Goal: Task Accomplishment & Management: Use online tool/utility

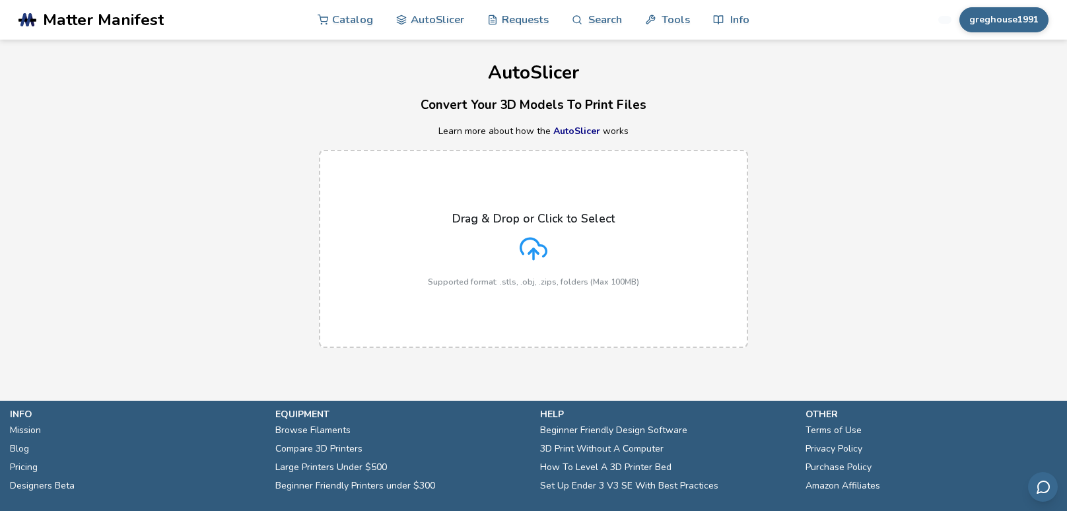
click at [577, 243] on div "Drag & Drop or Click to Select Supported format: .stls, .obj, .zips, folders (M…" at bounding box center [533, 249] width 211 height 75
click at [0, 0] on input "Drag & Drop or Click to Select Supported format: .stls, .obj, .zips, folders (M…" at bounding box center [0, 0] width 0 height 0
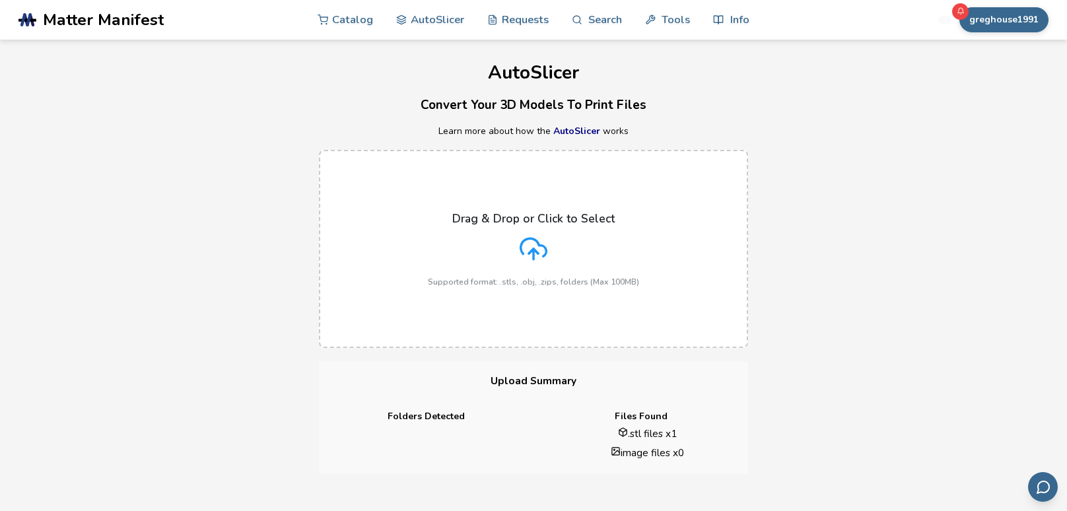
click at [469, 331] on label "Drag & Drop or Click to Select Supported format: .stls, .obj, .zips, folders (M…" at bounding box center [533, 249] width 429 height 198
click at [0, 0] on input "Drag & Drop or Click to Select Supported format: .stls, .obj, .zips, folders (M…" at bounding box center [0, 0] width 0 height 0
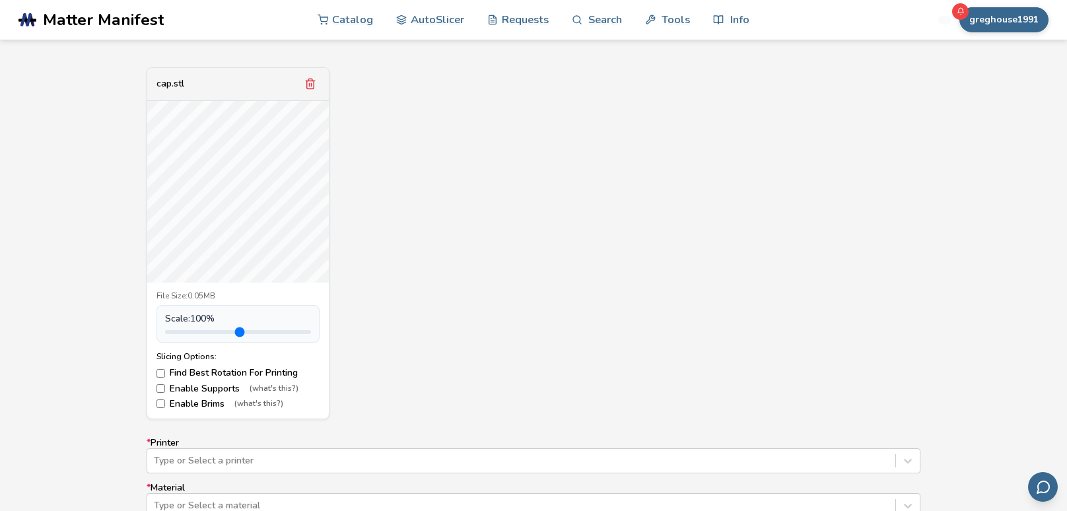
scroll to position [470, 0]
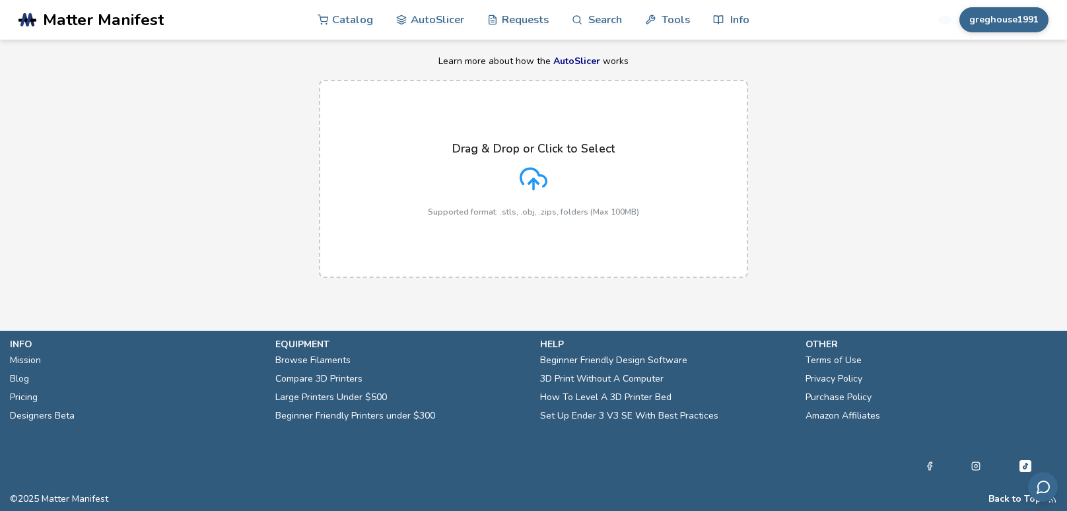
click at [488, 221] on label "Drag & Drop or Click to Select Supported format: .stls, .obj, .zips, folders (M…" at bounding box center [533, 179] width 429 height 198
click at [0, 0] on input "Drag & Drop or Click to Select Supported format: .stls, .obj, .zips, folders (M…" at bounding box center [0, 0] width 0 height 0
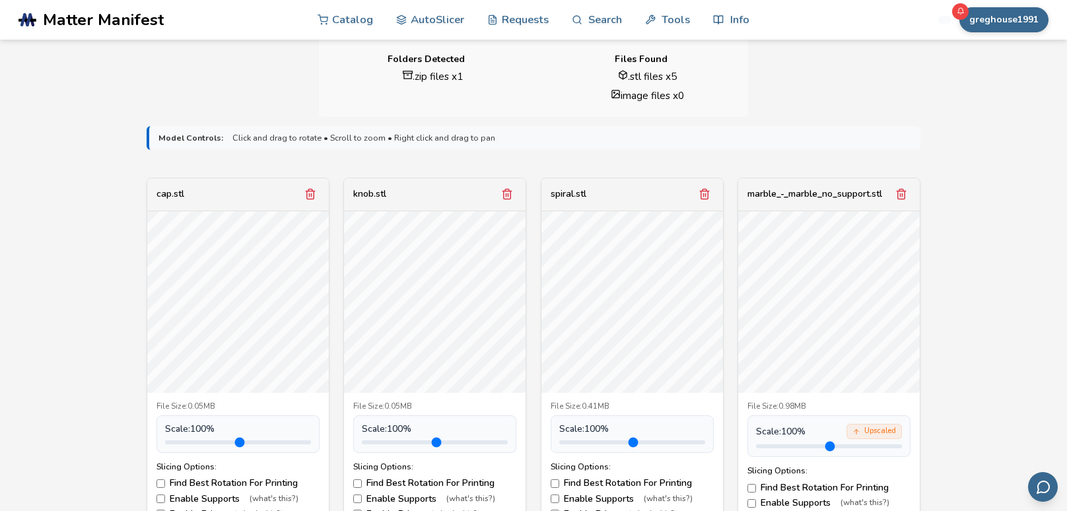
scroll to position [383, 0]
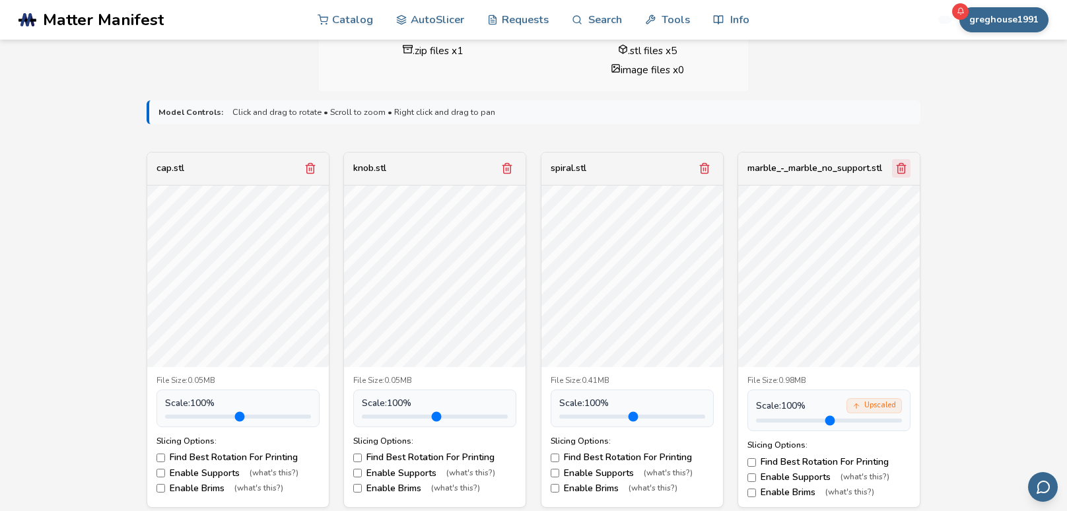
click at [902, 169] on line "Remove model" at bounding box center [902, 169] width 0 height 3
click at [902, 170] on line "Remove model" at bounding box center [902, 169] width 0 height 3
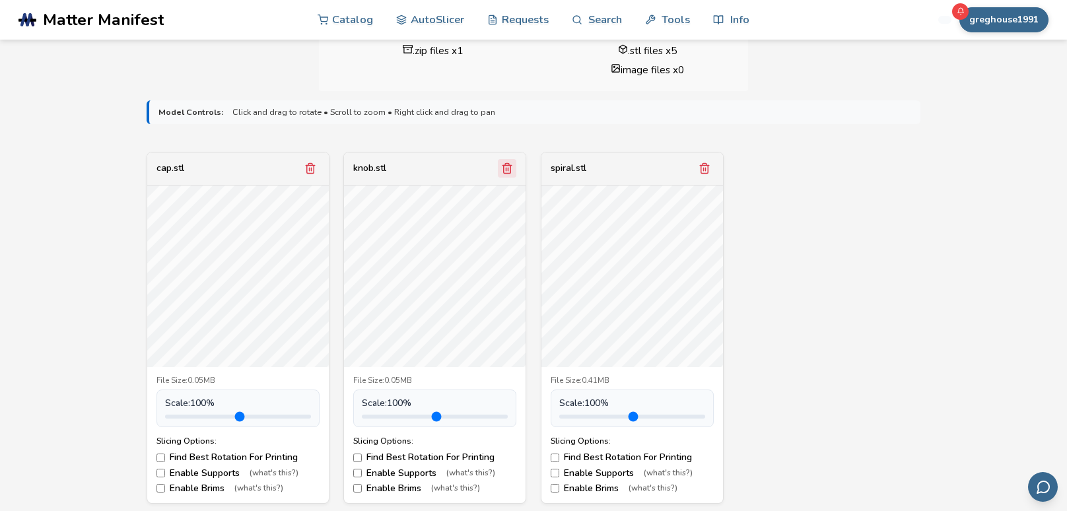
click at [510, 171] on icon "Remove model" at bounding box center [507, 169] width 7 height 10
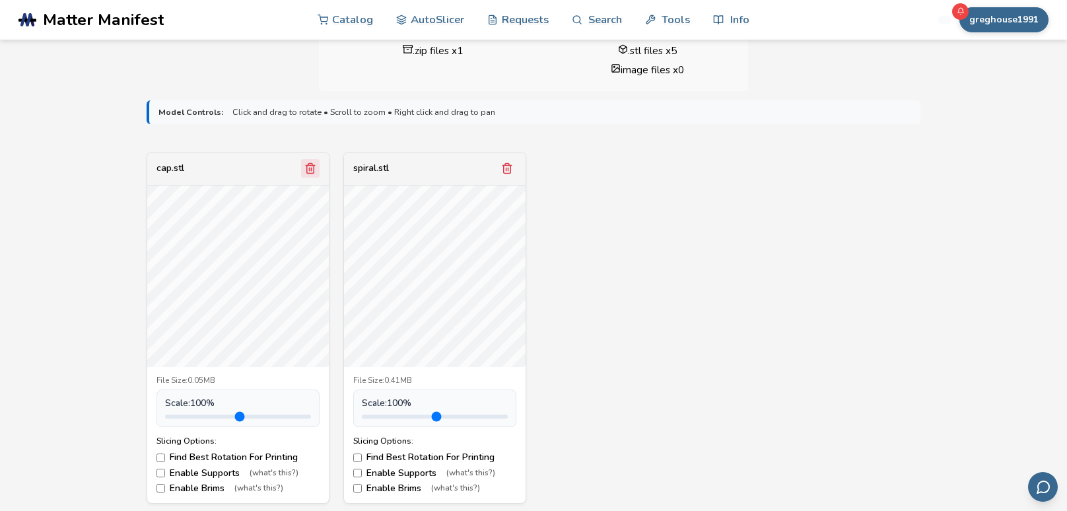
click at [312, 169] on icon "Remove model" at bounding box center [310, 168] width 12 height 12
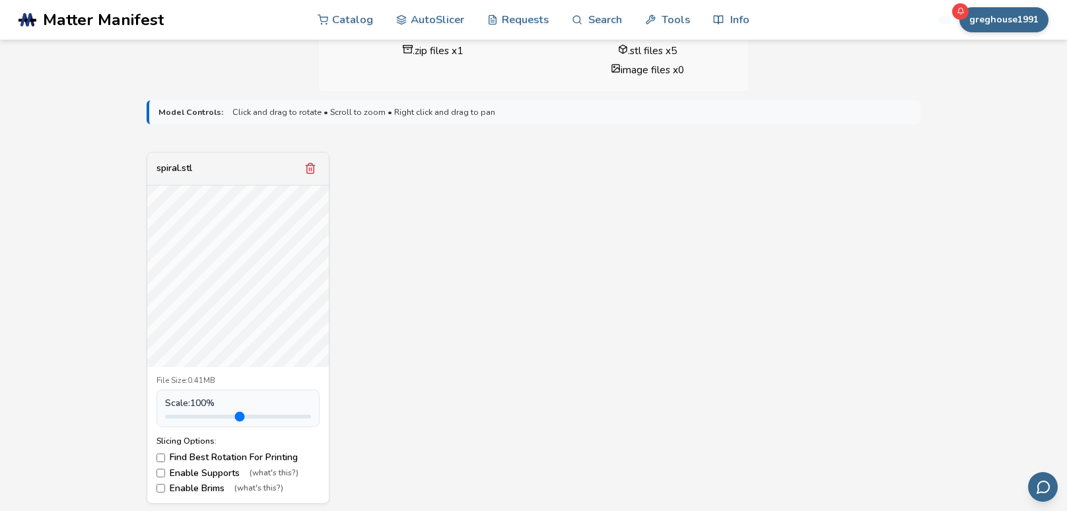
click at [603, 267] on div "spiral.stl File Size: 0.41MB Scale: 100 % Slicing Options: Find Best Rotation F…" at bounding box center [534, 328] width 774 height 352
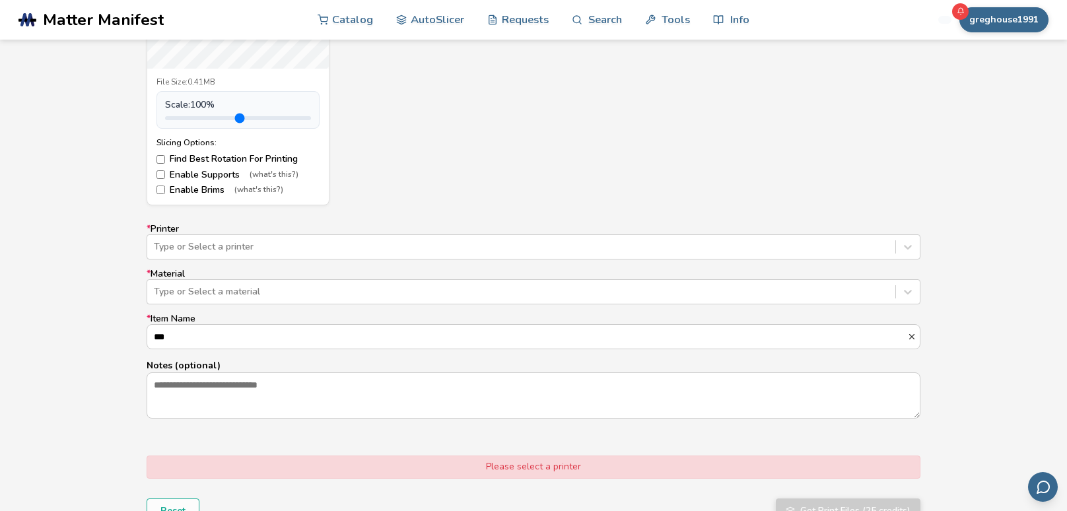
scroll to position [696, 0]
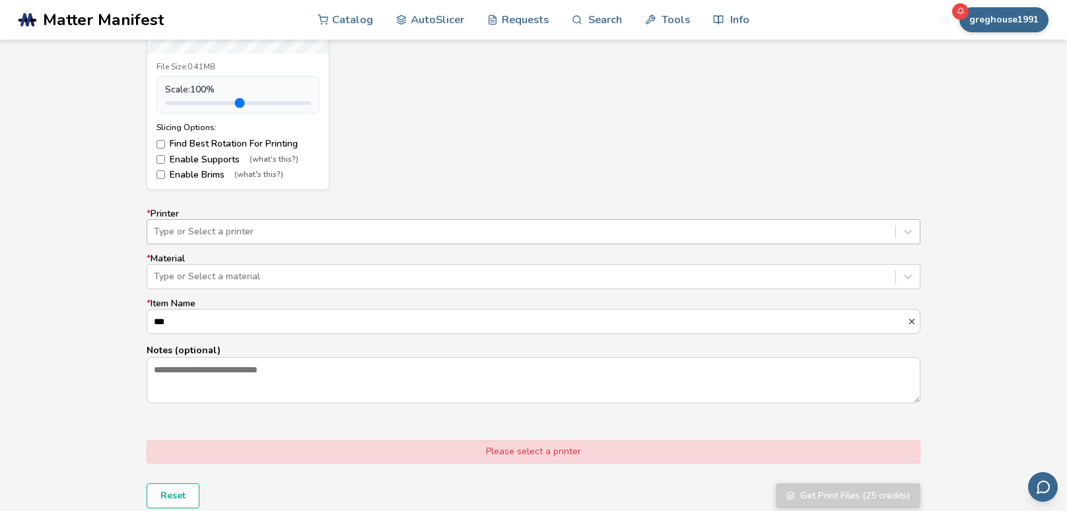
click at [582, 225] on div at bounding box center [521, 231] width 735 height 13
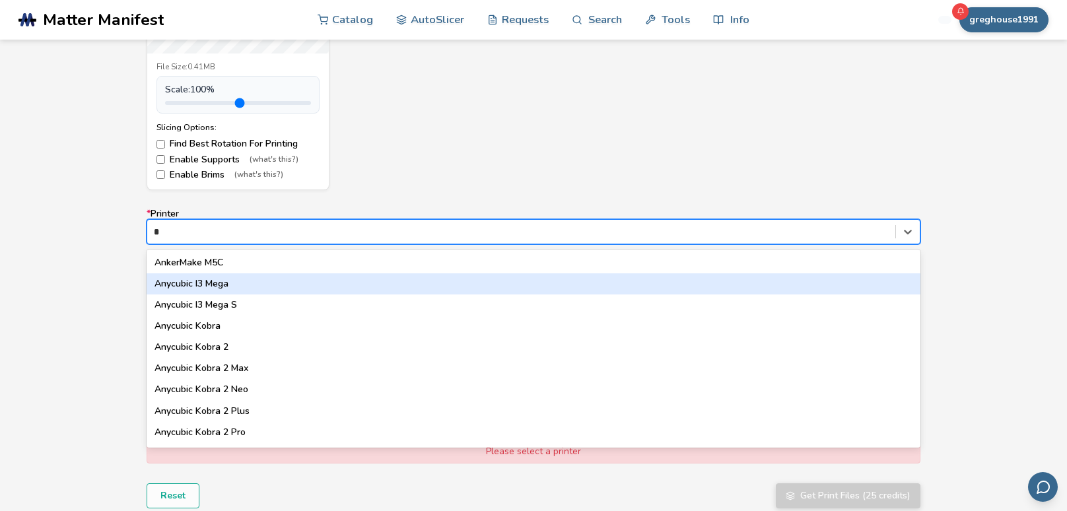
type input "**"
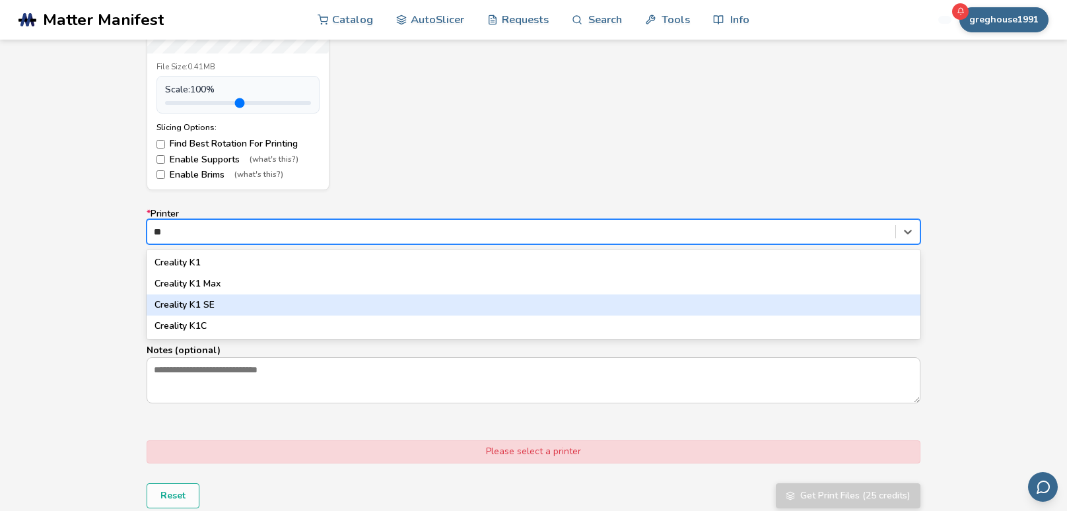
click at [487, 306] on div "Creality K1 SE" at bounding box center [534, 304] width 774 height 21
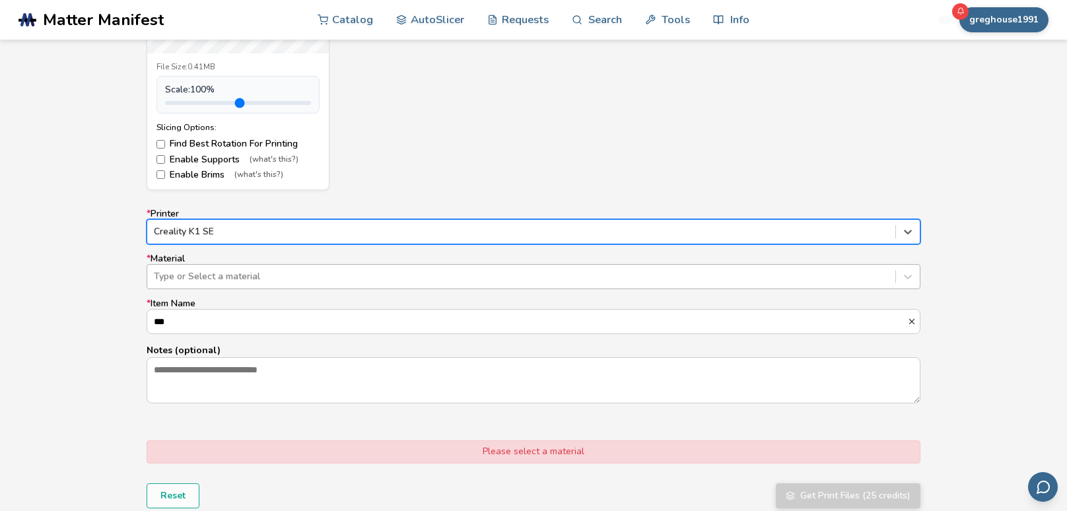
click at [448, 281] on div at bounding box center [521, 276] width 735 height 13
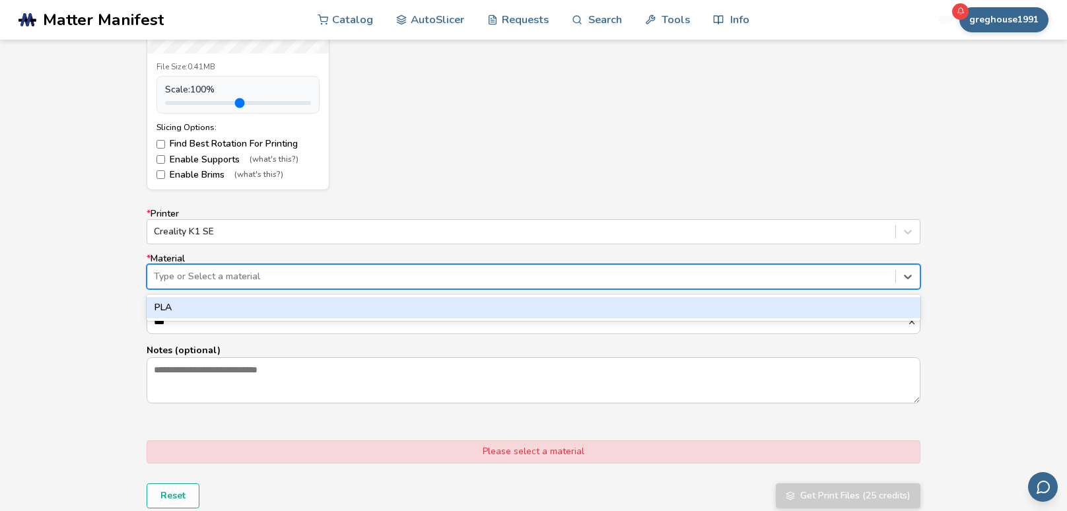
click at [441, 310] on div "PLA" at bounding box center [534, 307] width 774 height 21
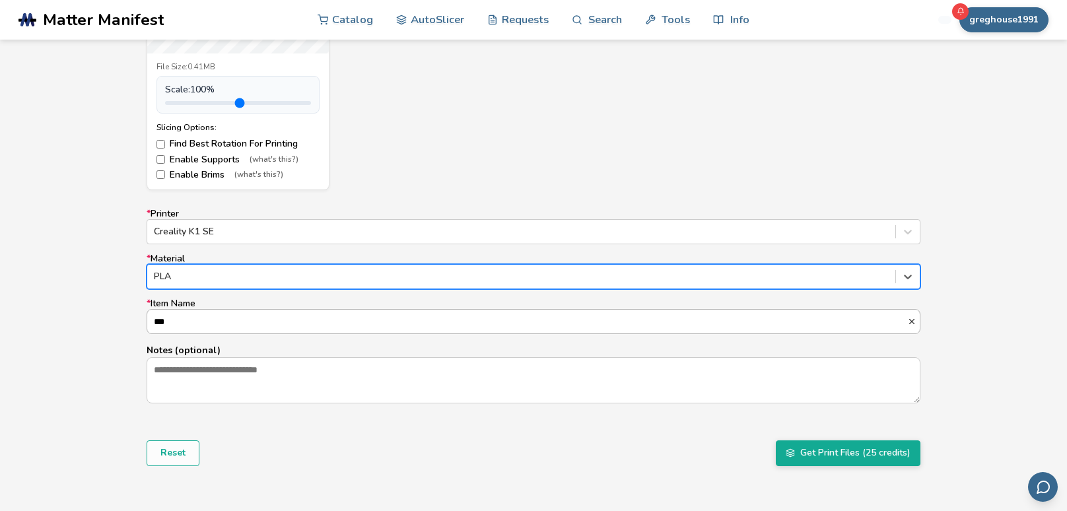
click at [494, 321] on input "***" at bounding box center [527, 322] width 760 height 24
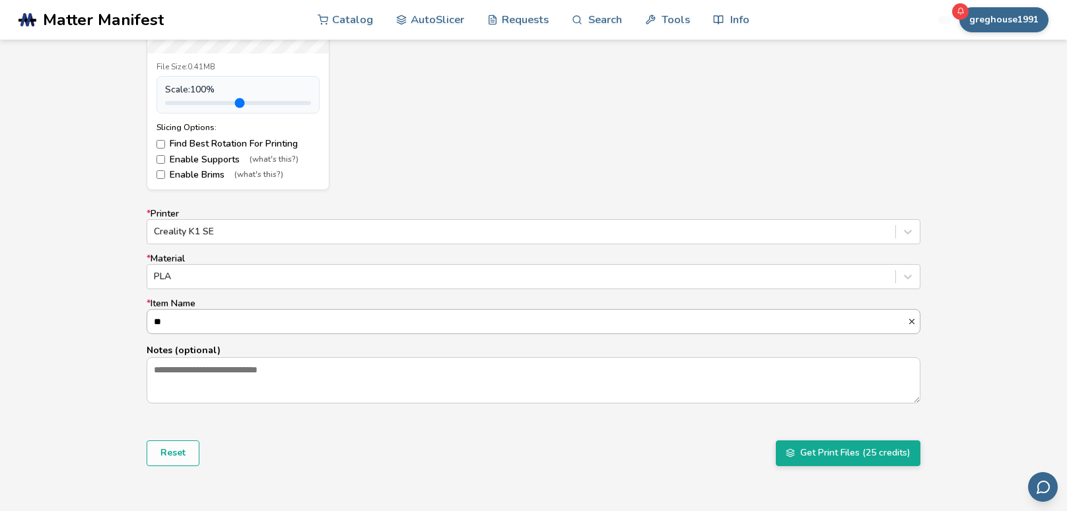
type input "*"
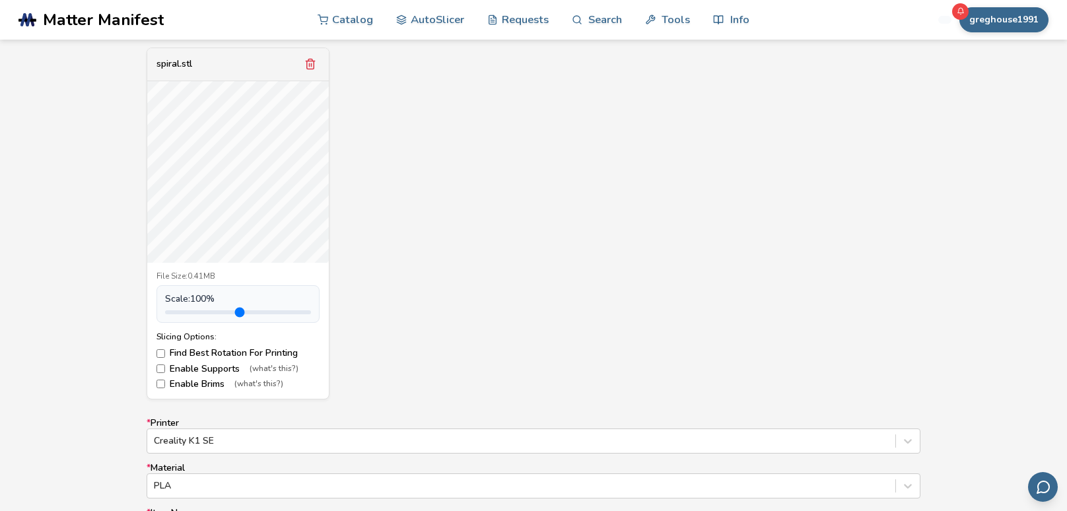
scroll to position [512, 0]
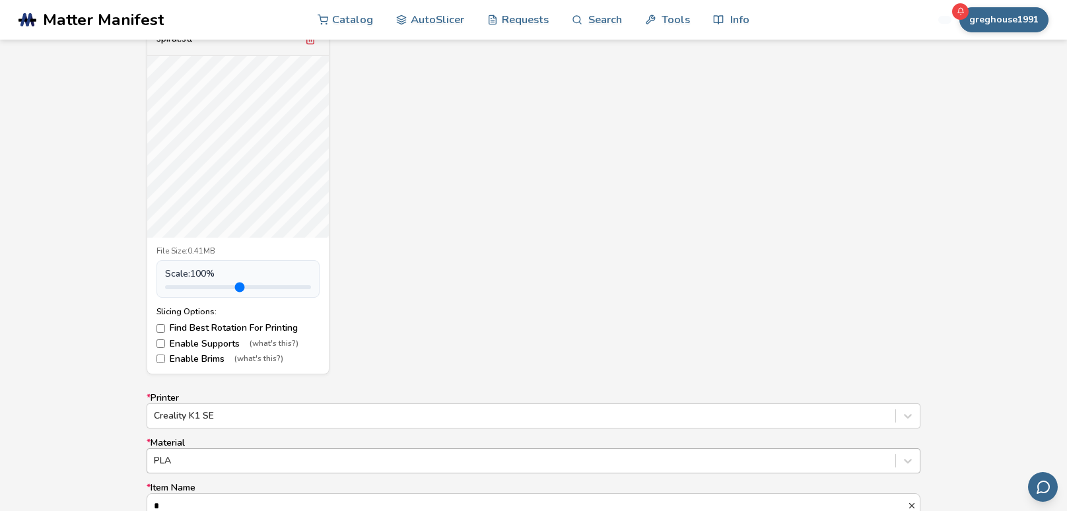
type input "******"
click at [693, 292] on div "spiral.stl File Size: 0.41MB Scale: 100 % Slicing Options: Find Best Rotation F…" at bounding box center [534, 198] width 774 height 352
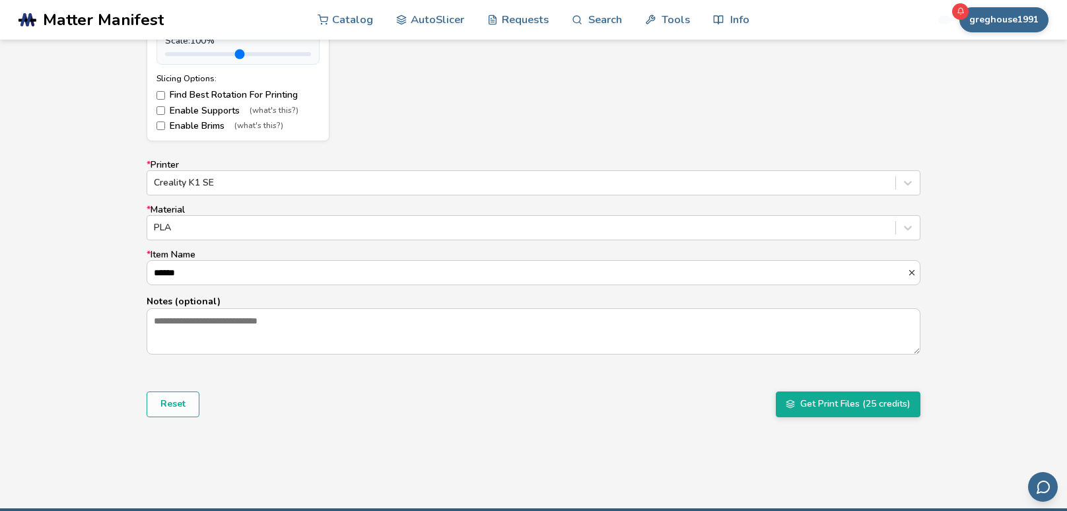
scroll to position [747, 0]
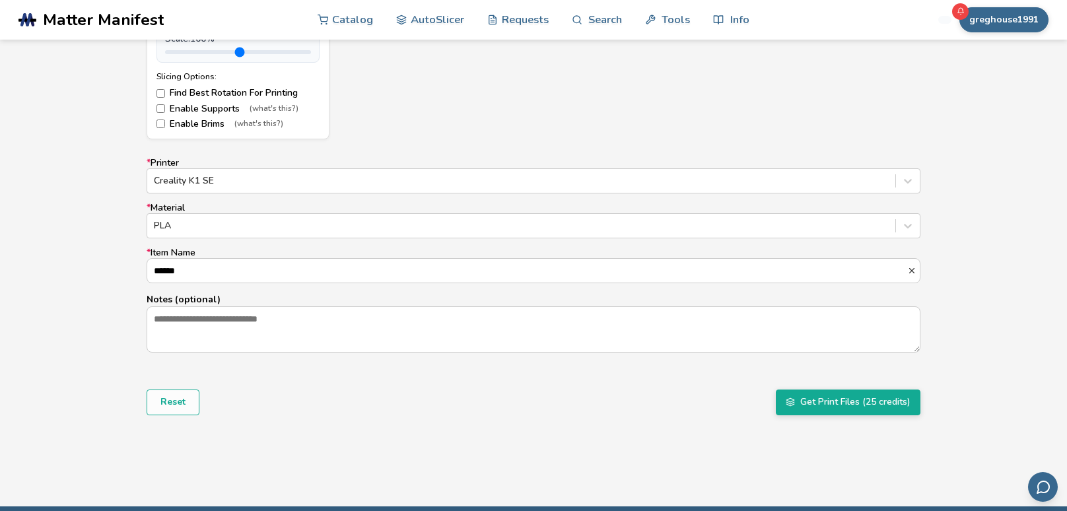
click at [808, 415] on form "Model Controls: Click and drag to rotate • Scroll to zoom • Right click and dra…" at bounding box center [533, 75] width 792 height 697
click at [812, 407] on button "Get Print Files (25 credits)" at bounding box center [848, 401] width 145 height 25
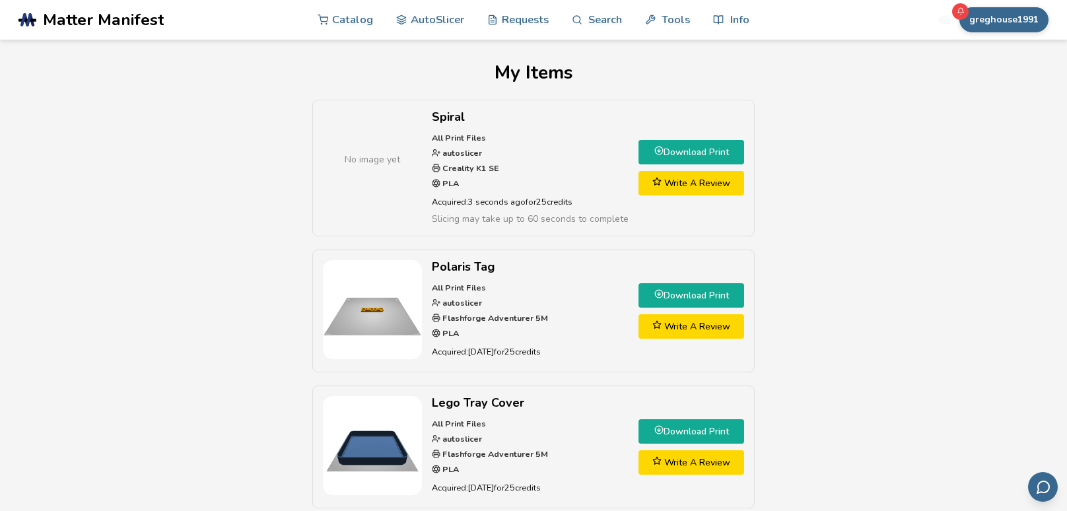
click at [675, 157] on link "Download Print" at bounding box center [691, 152] width 106 height 24
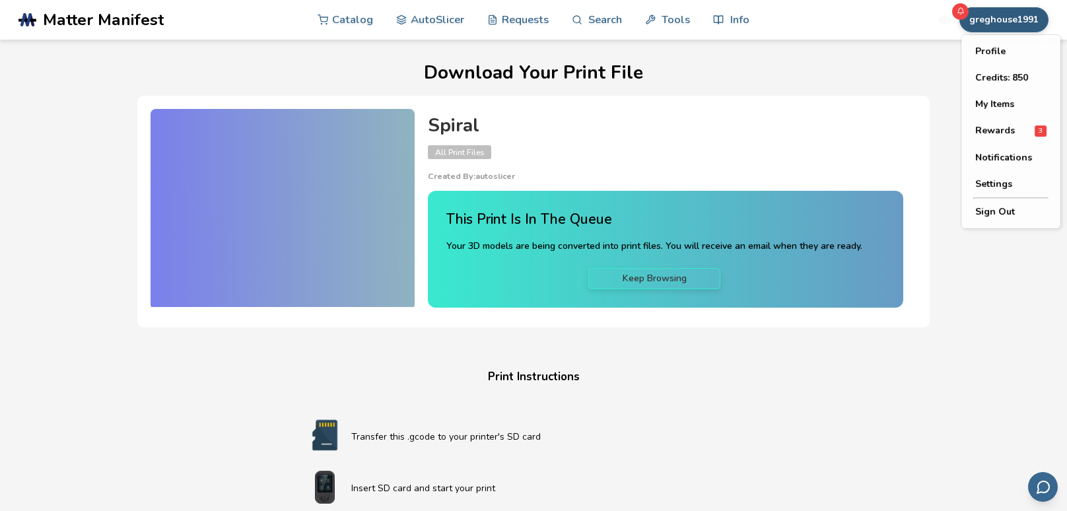
click at [1013, 29] on button "greghouse1991" at bounding box center [1003, 19] width 89 height 25
click at [998, 100] on button "My Items" at bounding box center [1010, 104] width 92 height 26
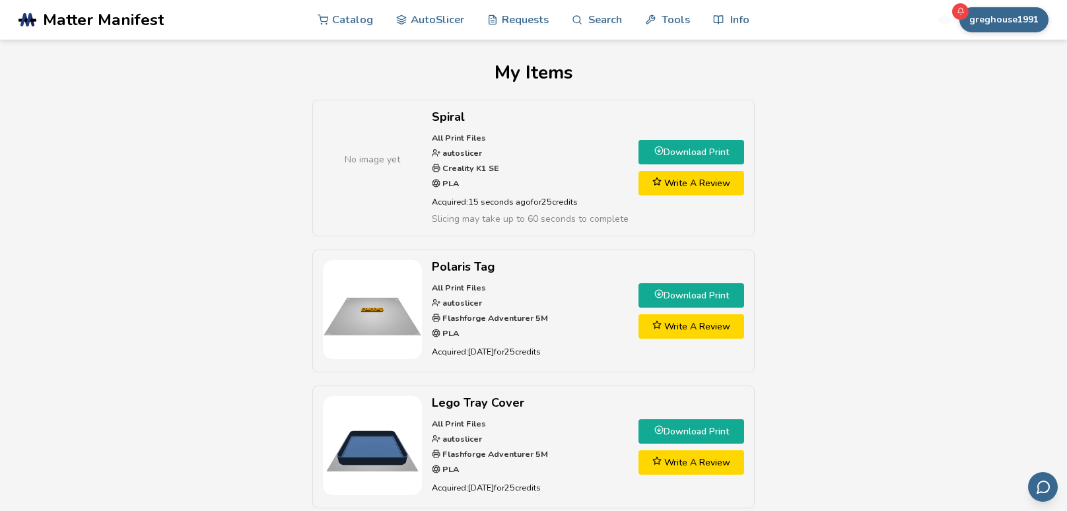
click at [657, 154] on icon at bounding box center [658, 150] width 9 height 9
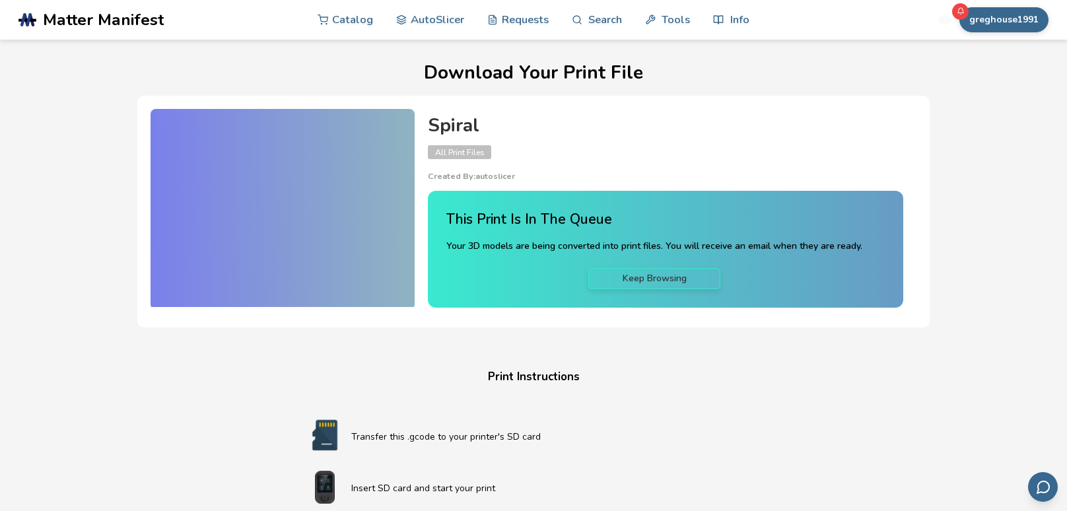
click at [334, 198] on div at bounding box center [282, 208] width 264 height 198
click at [341, 234] on div at bounding box center [282, 208] width 264 height 198
click at [1014, 24] on button "greghouse1991" at bounding box center [1003, 19] width 89 height 25
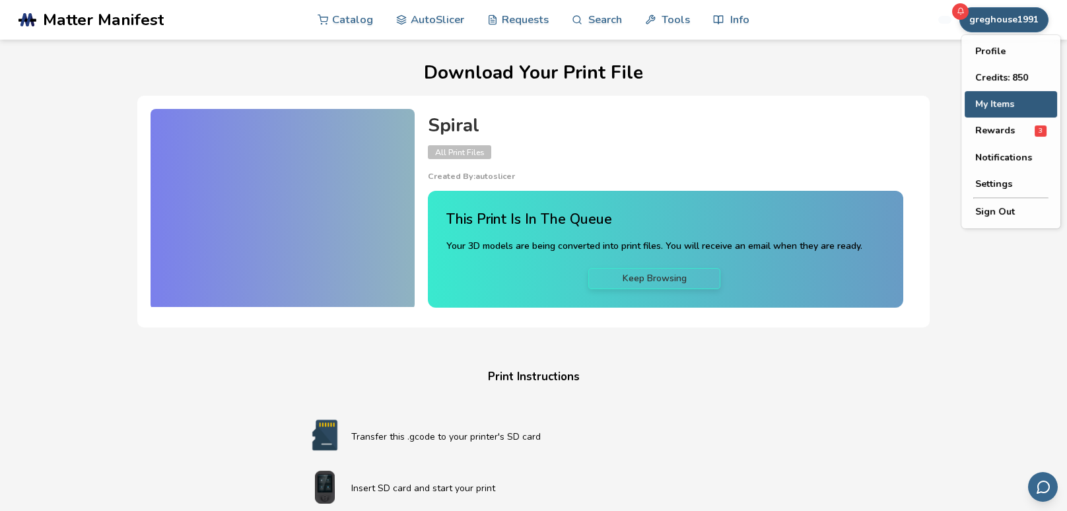
click at [1004, 104] on button "My Items" at bounding box center [1010, 104] width 92 height 26
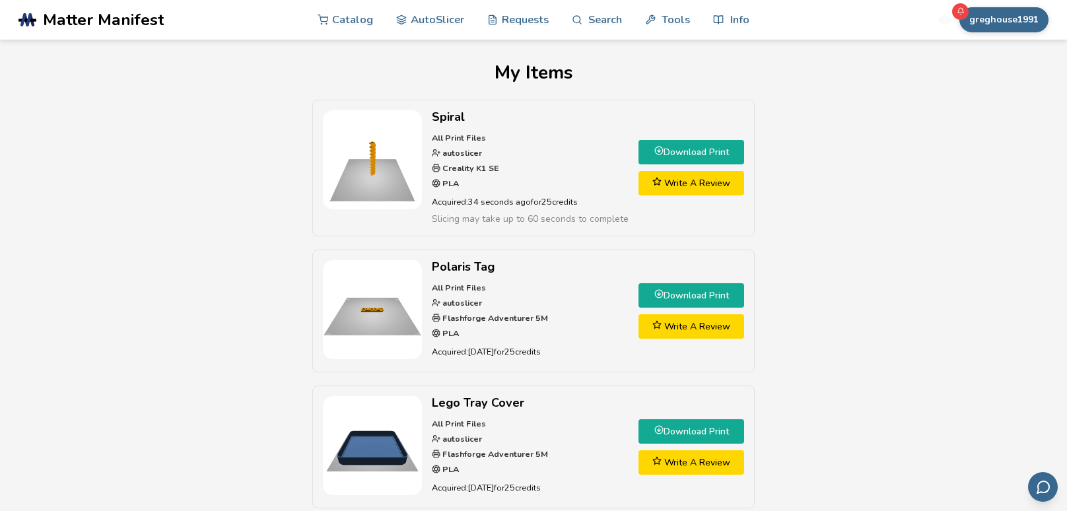
click at [693, 157] on link "Download Print" at bounding box center [691, 152] width 106 height 24
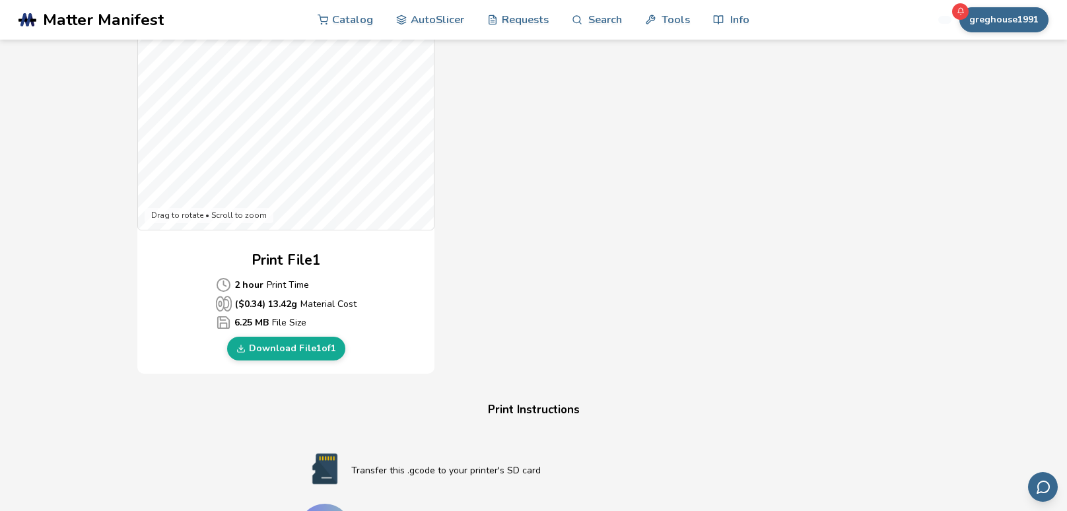
scroll to position [444, 0]
click at [286, 343] on link "Download File 1 of 1" at bounding box center [286, 347] width 118 height 24
click at [38, 370] on div "Download Your Print File Spiral All Print Files Created By: autoslicer 1 Print …" at bounding box center [533, 281] width 1024 height 1324
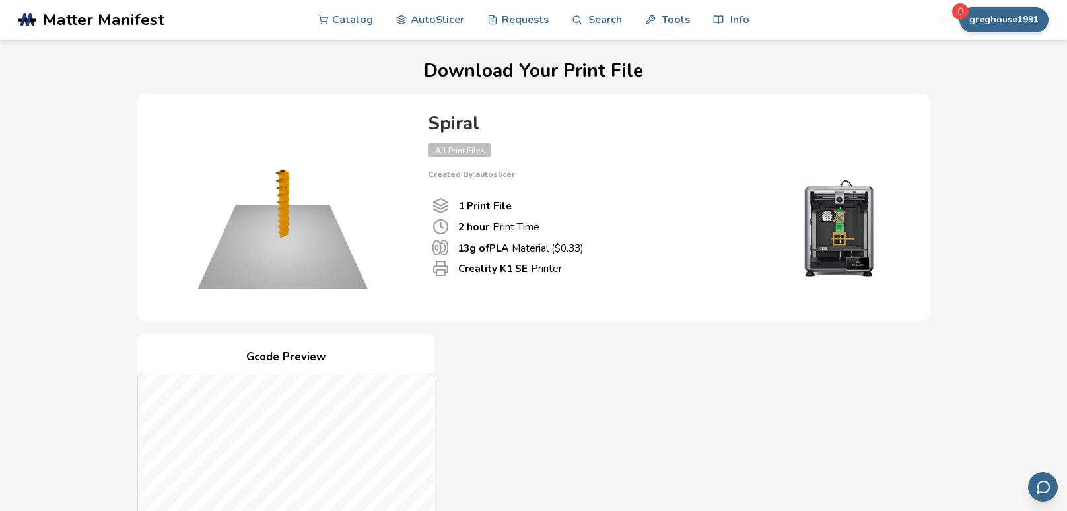
scroll to position [0, 0]
drag, startPoint x: 496, startPoint y: 271, endPoint x: 455, endPoint y: 272, distance: 40.9
click at [455, 272] on div "Creality K1 SE Printer" at bounding box center [590, 270] width 316 height 17
copy b "Creality"
